Goal: Information Seeking & Learning: Learn about a topic

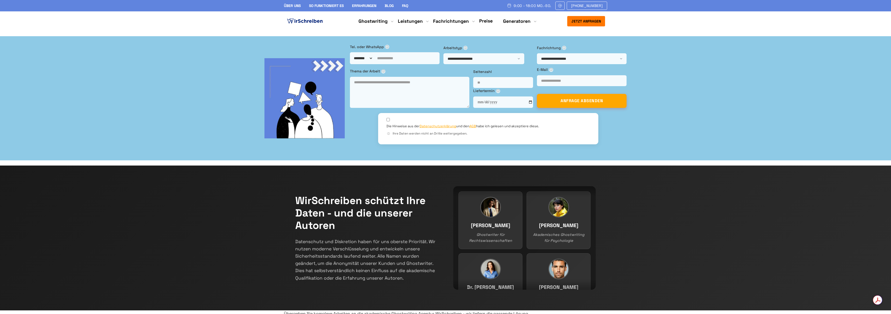
click at [483, 21] on link "Preise" at bounding box center [485, 21] width 13 height 6
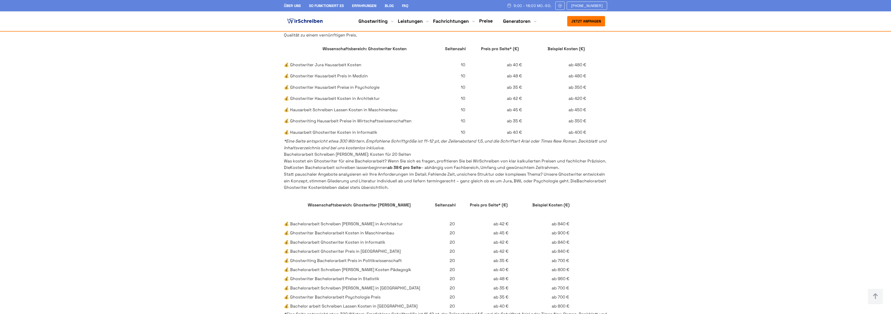
scroll to position [1048, 0]
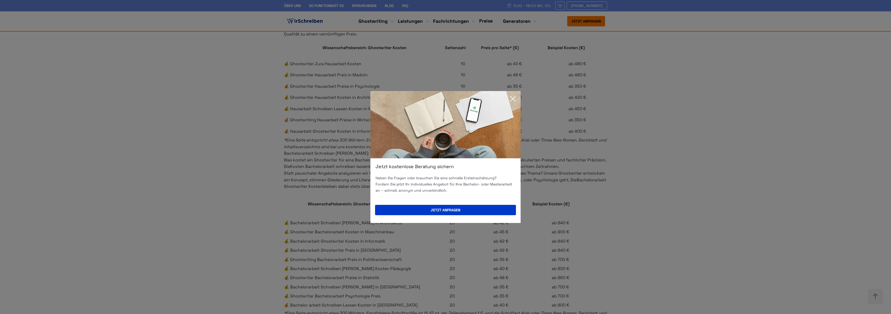
click at [516, 98] on icon at bounding box center [513, 99] width 10 height 10
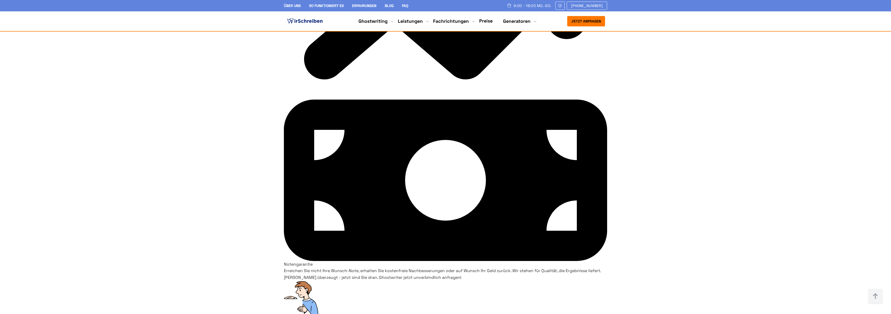
scroll to position [3865, 0]
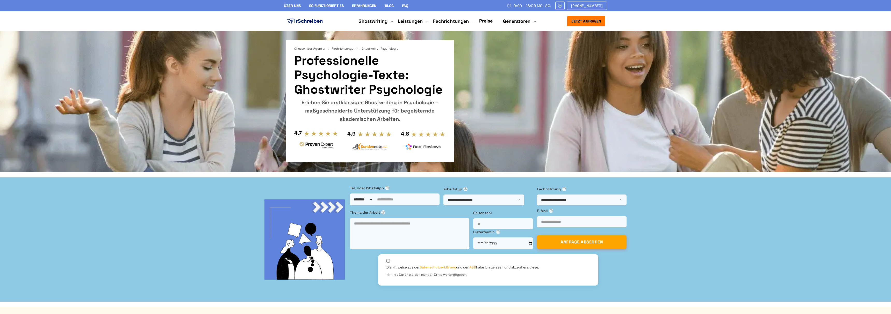
click at [299, 4] on link "Über uns" at bounding box center [292, 5] width 17 height 5
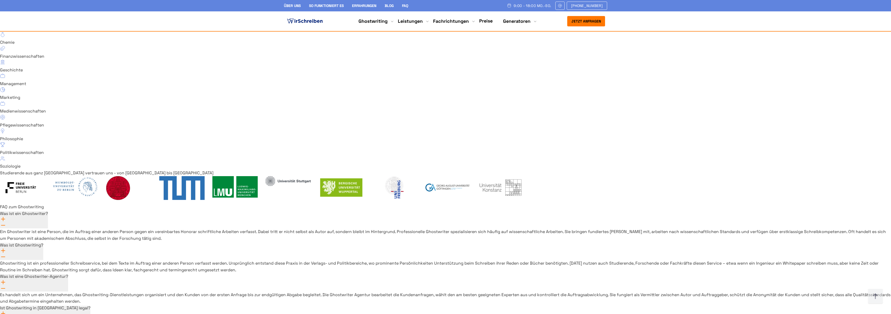
scroll to position [3644, 0]
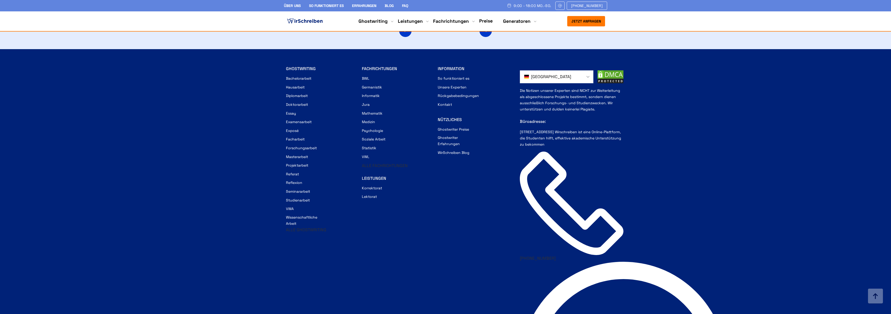
scroll to position [922, 0]
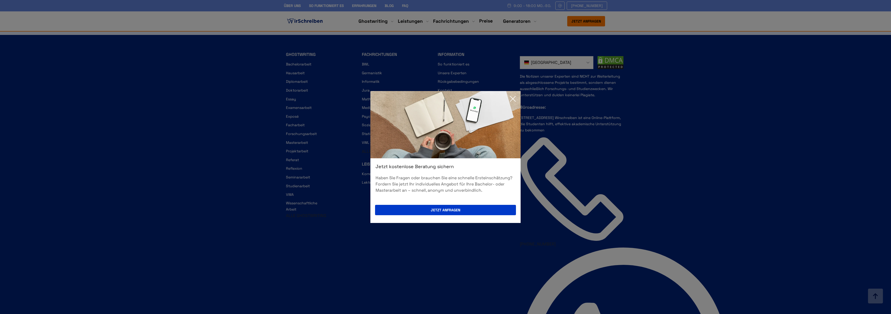
click at [510, 100] on icon at bounding box center [513, 99] width 10 height 10
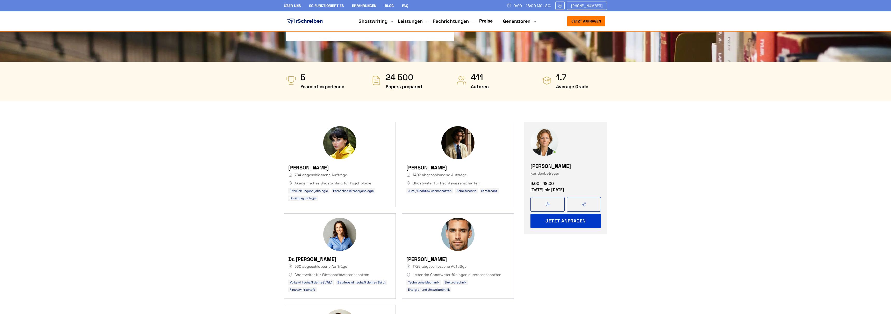
scroll to position [88, 0]
click at [552, 222] on button "Jetzt anfragen" at bounding box center [565, 221] width 70 height 15
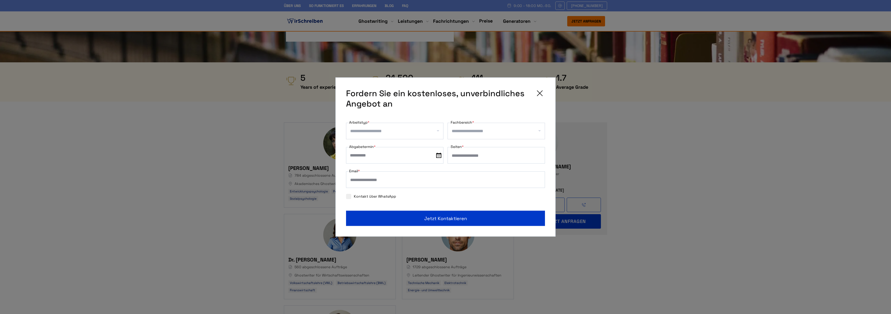
click at [441, 132] on input "Arbeitstyp *" at bounding box center [396, 131] width 93 height 8
click at [423, 164] on div "Hausarbeit" at bounding box center [394, 168] width 97 height 15
select select "**"
click at [508, 133] on input "Fachbereich *" at bounding box center [498, 131] width 93 height 8
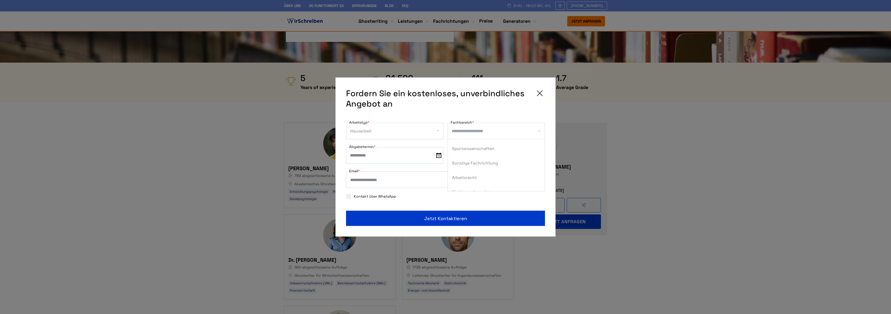
scroll to position [153, 0]
click at [541, 93] on icon at bounding box center [540, 93] width 10 height 10
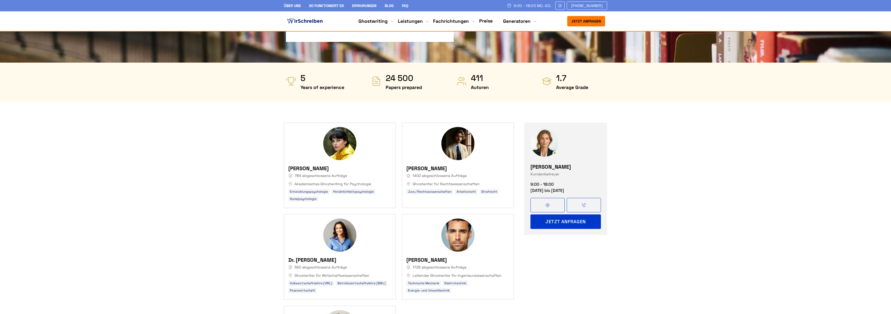
scroll to position [0, 0]
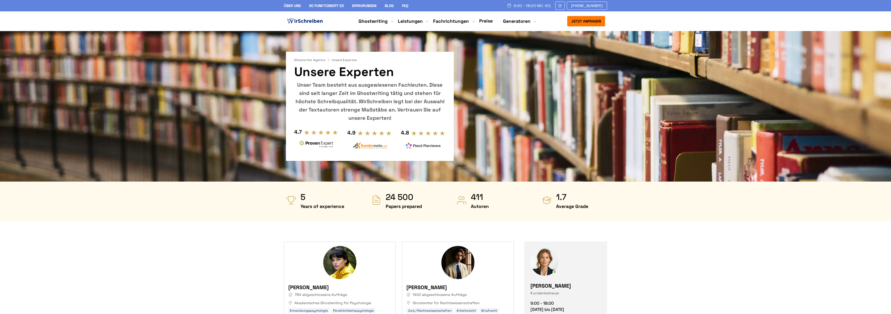
click at [407, 7] on link "FAQ" at bounding box center [405, 5] width 6 height 5
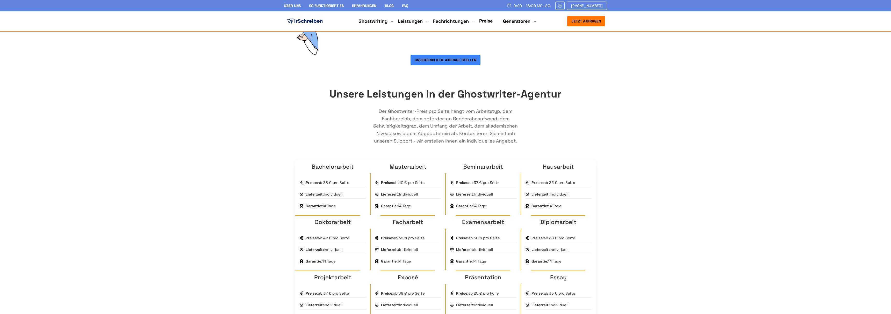
scroll to position [291, 0]
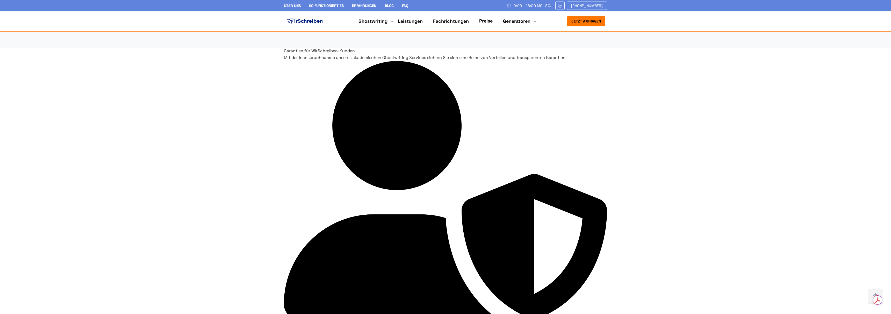
scroll to position [1128, 0]
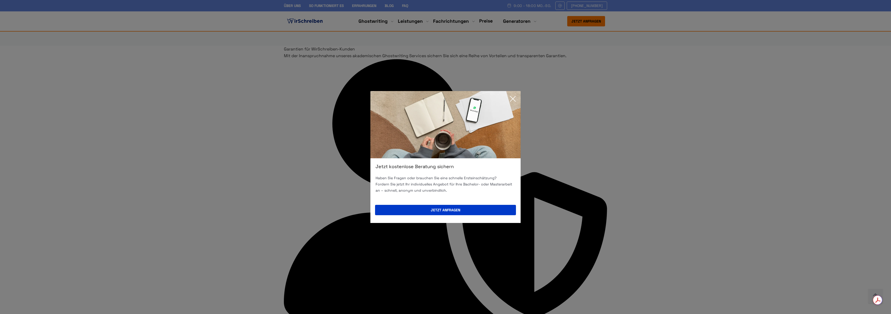
click at [512, 96] on icon at bounding box center [513, 99] width 10 height 10
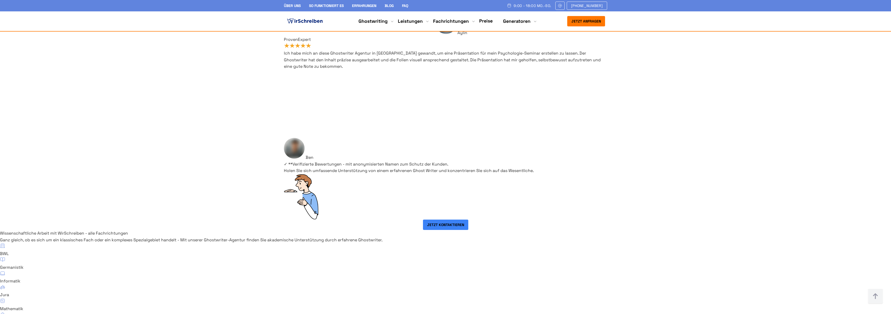
scroll to position [3236, 0]
drag, startPoint x: 330, startPoint y: 78, endPoint x: 366, endPoint y: 81, distance: 35.9
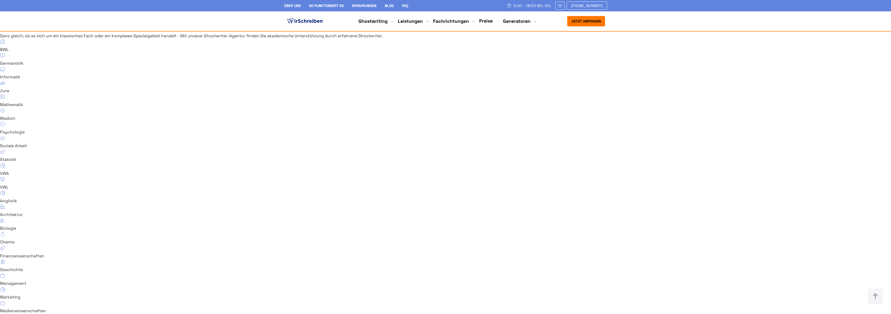
scroll to position [3428, 0]
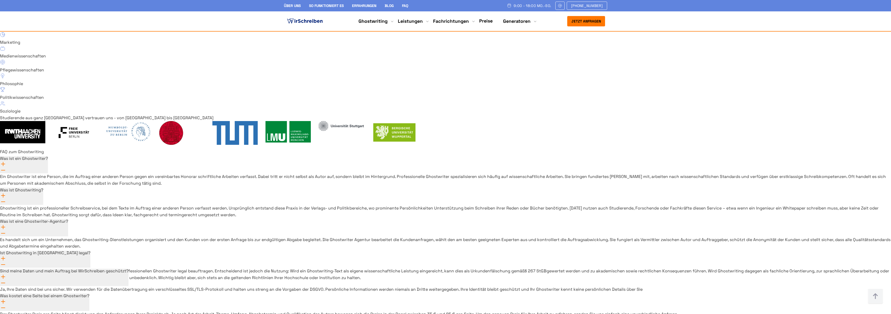
scroll to position [3700, 0]
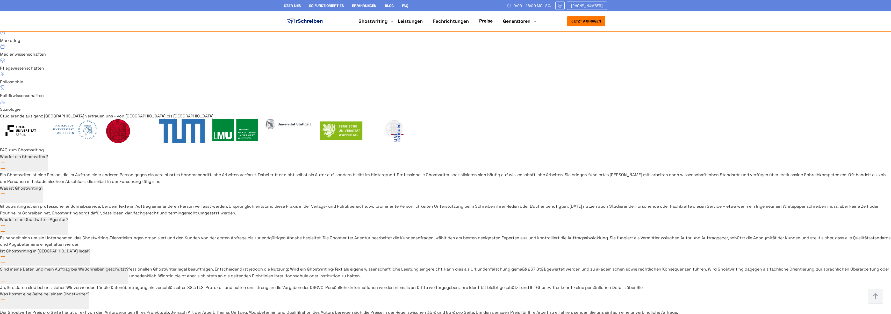
drag, startPoint x: 581, startPoint y: 159, endPoint x: 527, endPoint y: 162, distance: 55.0
copy link "[EMAIL_ADDRESS][DOMAIN_NAME]"
